Goal: Task Accomplishment & Management: Manage account settings

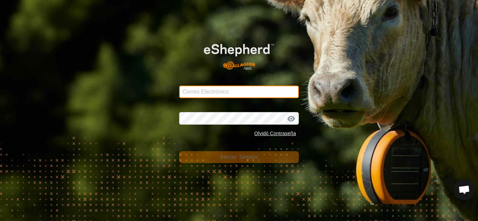
type input "[EMAIL_ADDRESS][DOMAIN_NAME]"
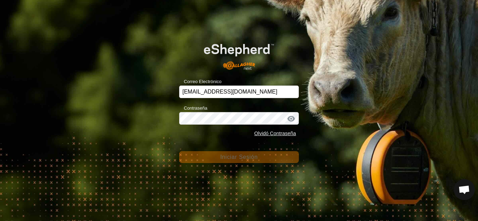
click at [344, 123] on div "Correo Electrónico [EMAIL_ADDRESS][DOMAIN_NAME] Contraseña Olvidó Contraseña In…" at bounding box center [239, 110] width 478 height 221
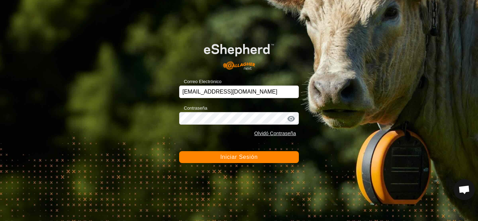
click at [266, 160] on button "Iniciar Sesión" at bounding box center [239, 157] width 120 height 12
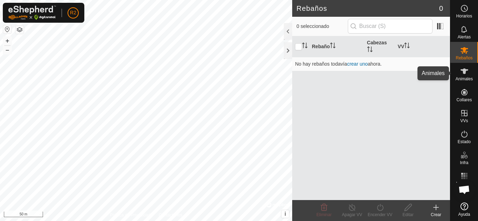
click at [467, 74] on icon at bounding box center [464, 71] width 8 height 8
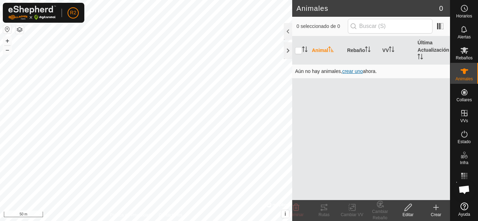
click at [356, 72] on span "crear uno" at bounding box center [352, 72] width 21 height 6
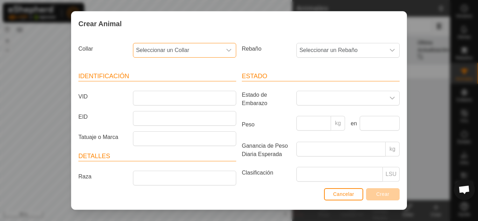
click at [199, 46] on span "Seleccionar un Collar" at bounding box center [177, 50] width 88 height 14
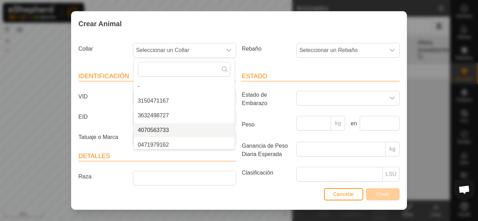
click at [428, 171] on div "Crear Animal Collar Seleccionar un Collar - 3150471167 3632498727 4070563733 04…" at bounding box center [239, 110] width 478 height 221
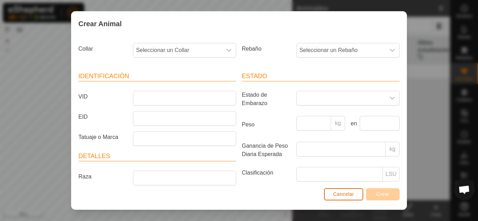
click at [350, 191] on button "Cancelar" at bounding box center [343, 194] width 39 height 12
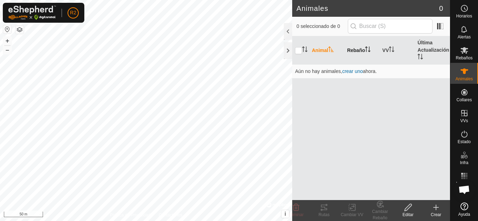
click at [355, 50] on th "Rebaño" at bounding box center [361, 50] width 35 height 28
click at [352, 73] on span "crear uno" at bounding box center [352, 72] width 21 height 6
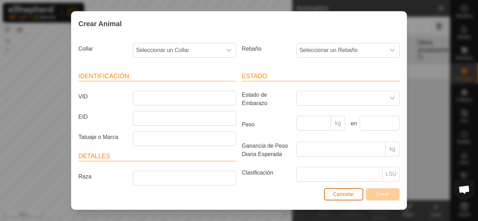
click at [339, 198] on button "Cancelar" at bounding box center [343, 194] width 39 height 12
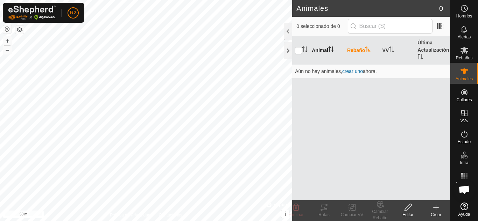
click at [320, 50] on th "Animal" at bounding box center [326, 50] width 35 height 28
click at [298, 51] on input "checkbox" at bounding box center [298, 50] width 7 height 7
checkbox input "true"
click at [359, 72] on span "crear uno" at bounding box center [352, 72] width 21 height 6
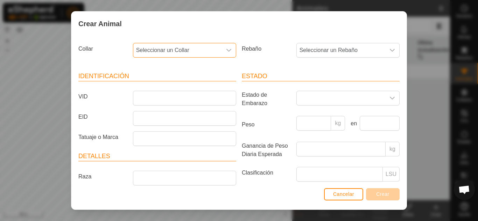
click at [182, 51] on span "Seleccionar un Collar" at bounding box center [177, 50] width 88 height 14
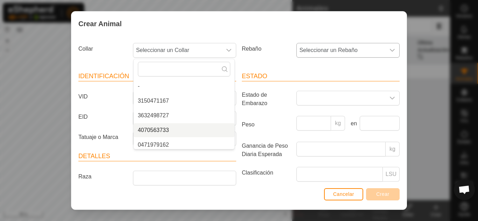
click at [344, 47] on span "Seleccionar un Rebaño" at bounding box center [340, 50] width 88 height 14
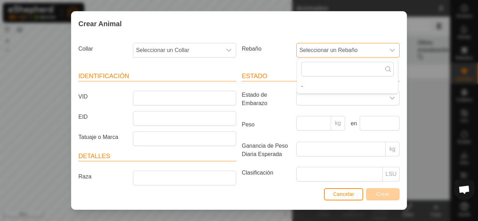
click at [344, 47] on span "Seleccionar un Rebaño" at bounding box center [340, 50] width 88 height 14
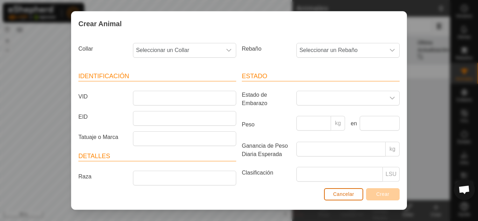
click at [337, 195] on span "Cancelar" at bounding box center [343, 195] width 21 height 6
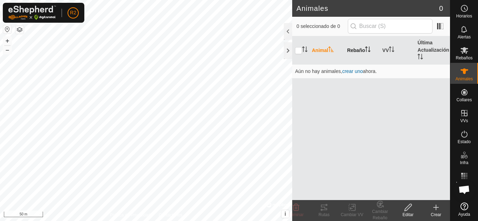
click at [361, 50] on th "Rebaño" at bounding box center [361, 50] width 35 height 28
click at [359, 71] on span "crear uno" at bounding box center [352, 72] width 21 height 6
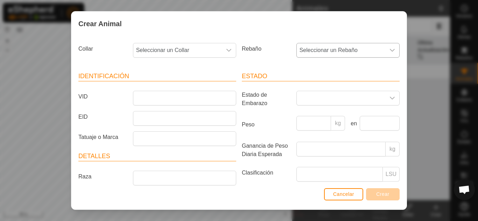
click at [331, 50] on span "Seleccionar un Rebaño" at bounding box center [340, 50] width 88 height 14
click at [329, 51] on span "Seleccionar un Rebaño" at bounding box center [340, 50] width 88 height 14
click at [343, 194] on span "Cancelar" at bounding box center [343, 195] width 21 height 6
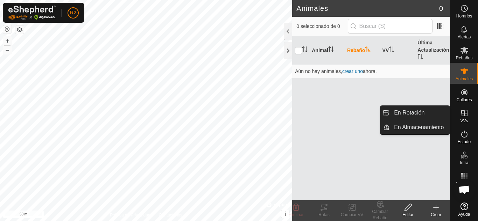
click at [465, 114] on icon at bounding box center [464, 113] width 6 height 6
click at [434, 115] on link "En Rotación" at bounding box center [419, 113] width 60 height 14
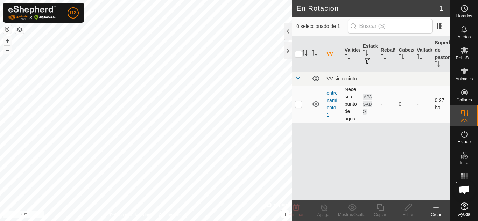
checkbox input "true"
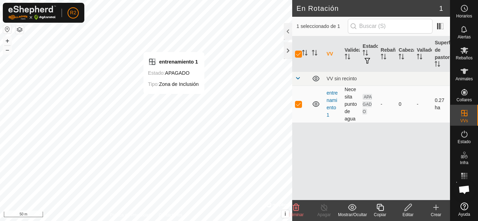
checkbox input "false"
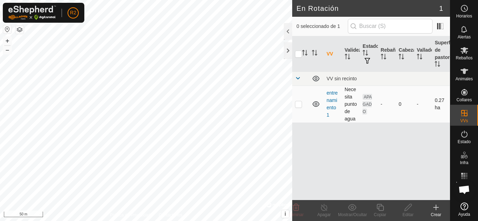
checkbox input "true"
click at [404, 210] on icon at bounding box center [407, 207] width 7 height 7
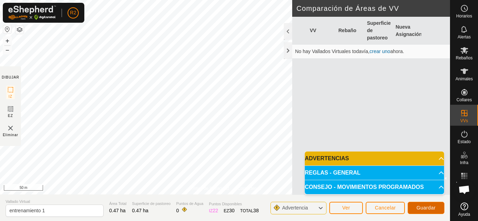
click at [424, 206] on span "Guardar" at bounding box center [425, 208] width 19 height 6
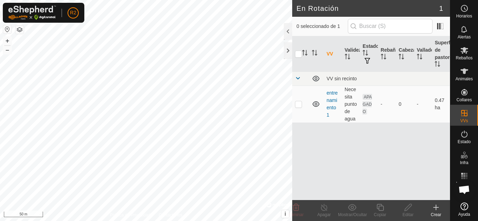
checkbox input "true"
checkbox input "false"
checkbox input "true"
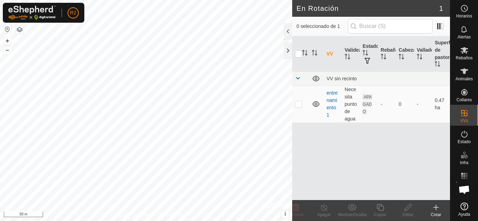
checkbox input "true"
click at [409, 209] on icon at bounding box center [407, 207] width 9 height 8
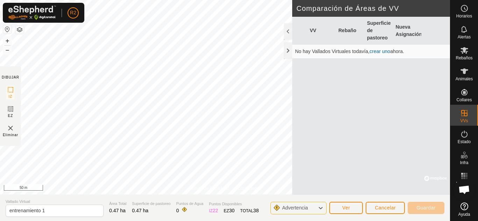
click at [12, 130] on img at bounding box center [10, 128] width 8 height 8
click at [351, 209] on button "Ver" at bounding box center [346, 208] width 34 height 12
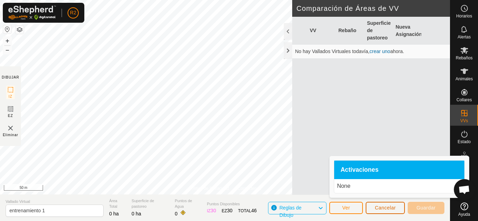
click at [384, 210] on span "Cancelar" at bounding box center [384, 208] width 21 height 6
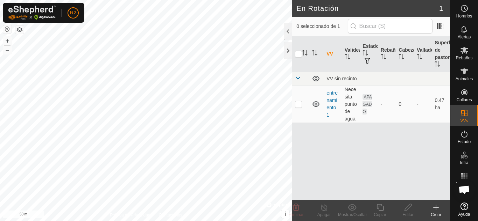
checkbox input "true"
click at [298, 210] on icon at bounding box center [296, 207] width 8 height 8
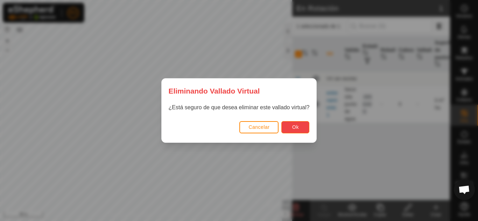
click at [293, 128] on span "Ok" at bounding box center [295, 127] width 7 height 6
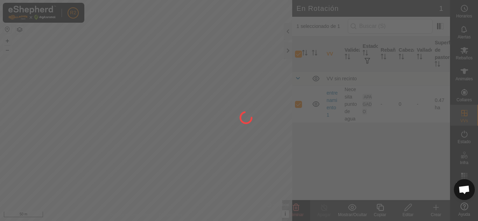
checkbox input "false"
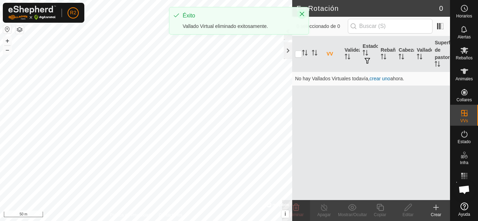
click at [301, 15] on icon "Close" at bounding box center [302, 14] width 5 height 5
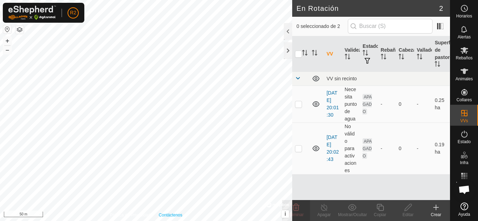
checkbox input "true"
click at [405, 209] on icon at bounding box center [407, 207] width 7 height 7
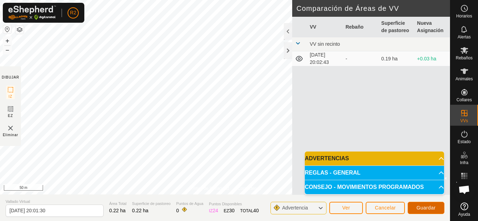
click at [421, 206] on span "Guardar" at bounding box center [425, 208] width 19 height 6
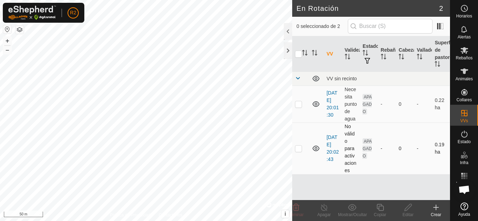
click at [298, 150] on p-checkbox at bounding box center [298, 149] width 7 height 6
click at [299, 149] on p-checkbox at bounding box center [298, 149] width 7 height 6
checkbox input "false"
click at [300, 104] on p-checkbox at bounding box center [298, 104] width 7 height 6
checkbox input "true"
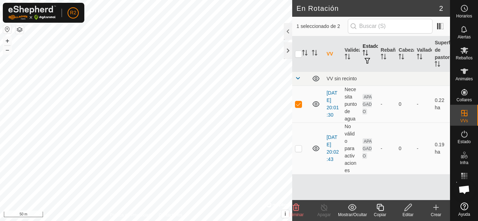
click at [368, 63] on span "button" at bounding box center [367, 61] width 6 height 6
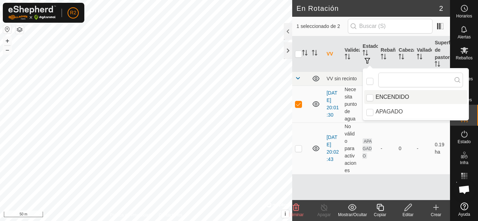
click at [379, 99] on li "ENCENDIDO" at bounding box center [415, 97] width 103 height 14
checkbox input "true"
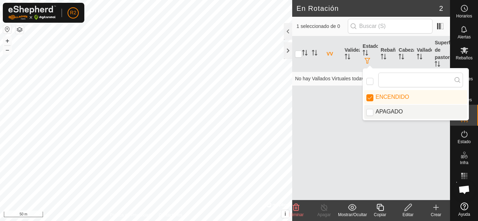
click at [396, 158] on div "VV Validez Estado Rebaño Cabezas Vallado Superficie de pastoreo No hay Vallados…" at bounding box center [371, 118] width 158 height 164
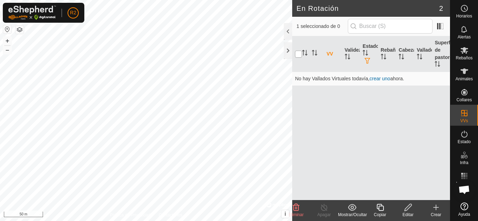
click at [298, 52] on input "checkbox" at bounding box center [298, 54] width 7 height 7
checkbox input "false"
click at [377, 79] on link "crear uno" at bounding box center [379, 79] width 21 height 6
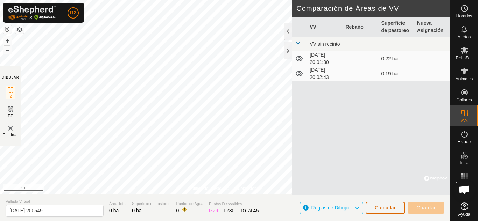
click at [388, 207] on span "Cancelar" at bounding box center [384, 208] width 21 height 6
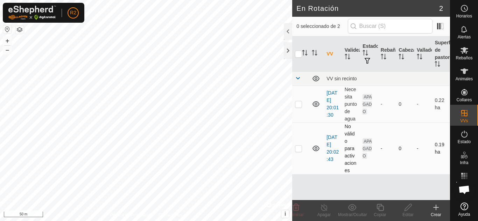
click at [316, 148] on icon at bounding box center [315, 149] width 7 height 6
click at [316, 148] on icon at bounding box center [315, 148] width 8 height 8
checkbox input "true"
click at [464, 137] on icon at bounding box center [464, 134] width 6 height 7
click at [366, 60] on span "button" at bounding box center [367, 61] width 6 height 6
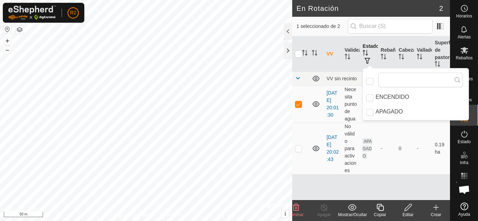
click at [367, 58] on span "button" at bounding box center [367, 61] width 6 height 6
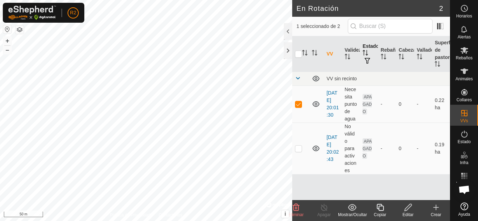
click at [366, 48] on th "Estado" at bounding box center [368, 54] width 18 height 36
